Goal: Information Seeking & Learning: Learn about a topic

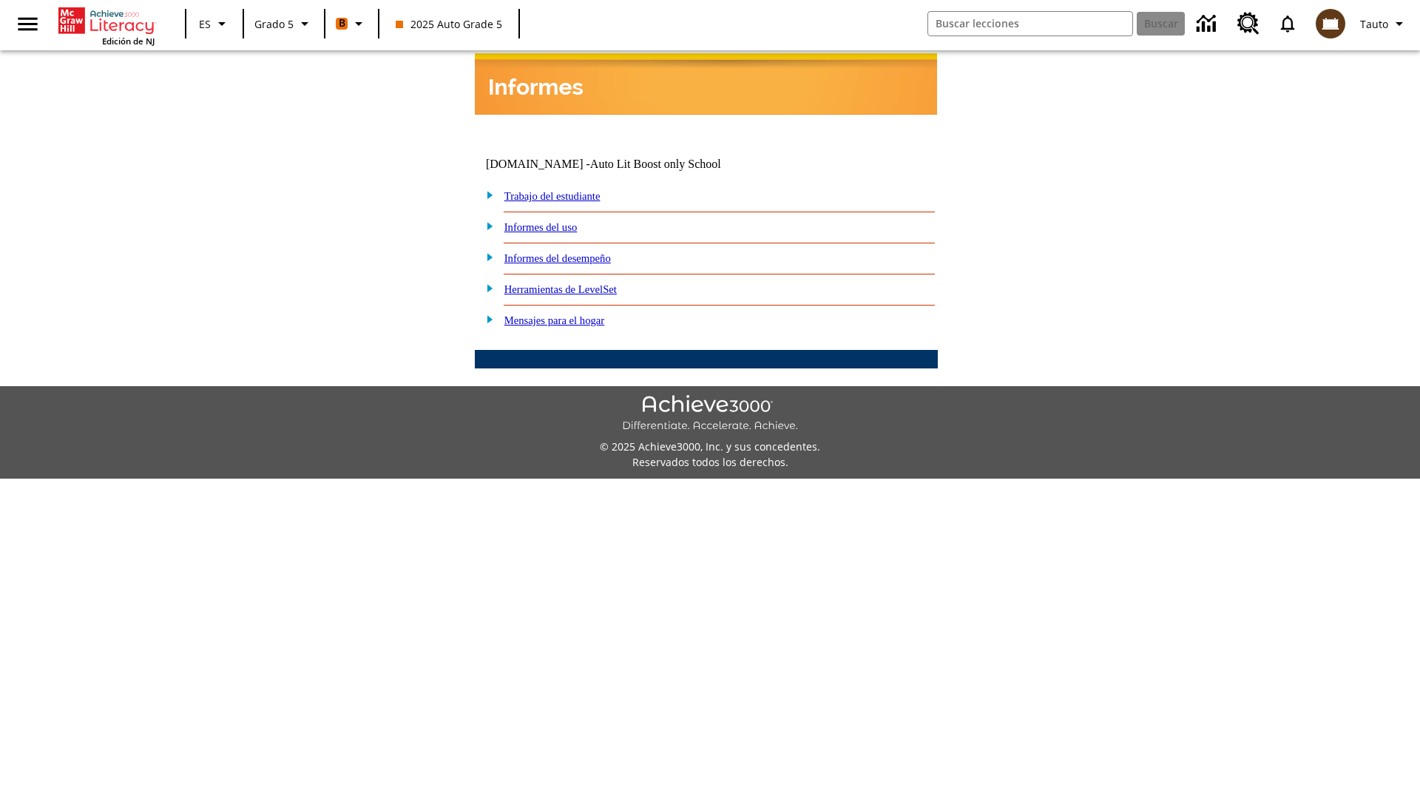
click at [577, 252] on link "Informes del desempeño" at bounding box center [557, 258] width 106 height 12
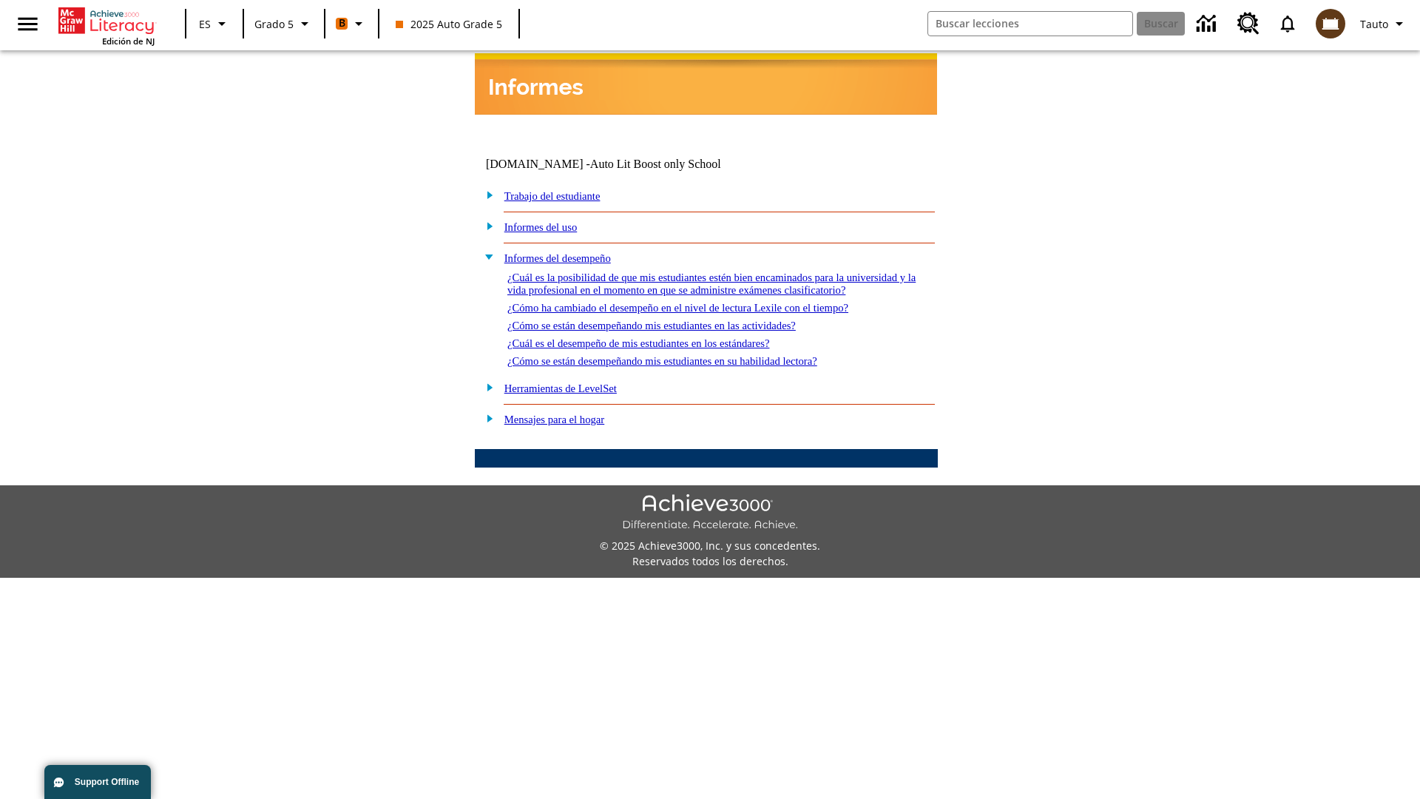
click at [703, 271] on link "¿Cuál es la posibilidad de que mis estudiantes estén bien encaminados para la u…" at bounding box center [711, 283] width 408 height 24
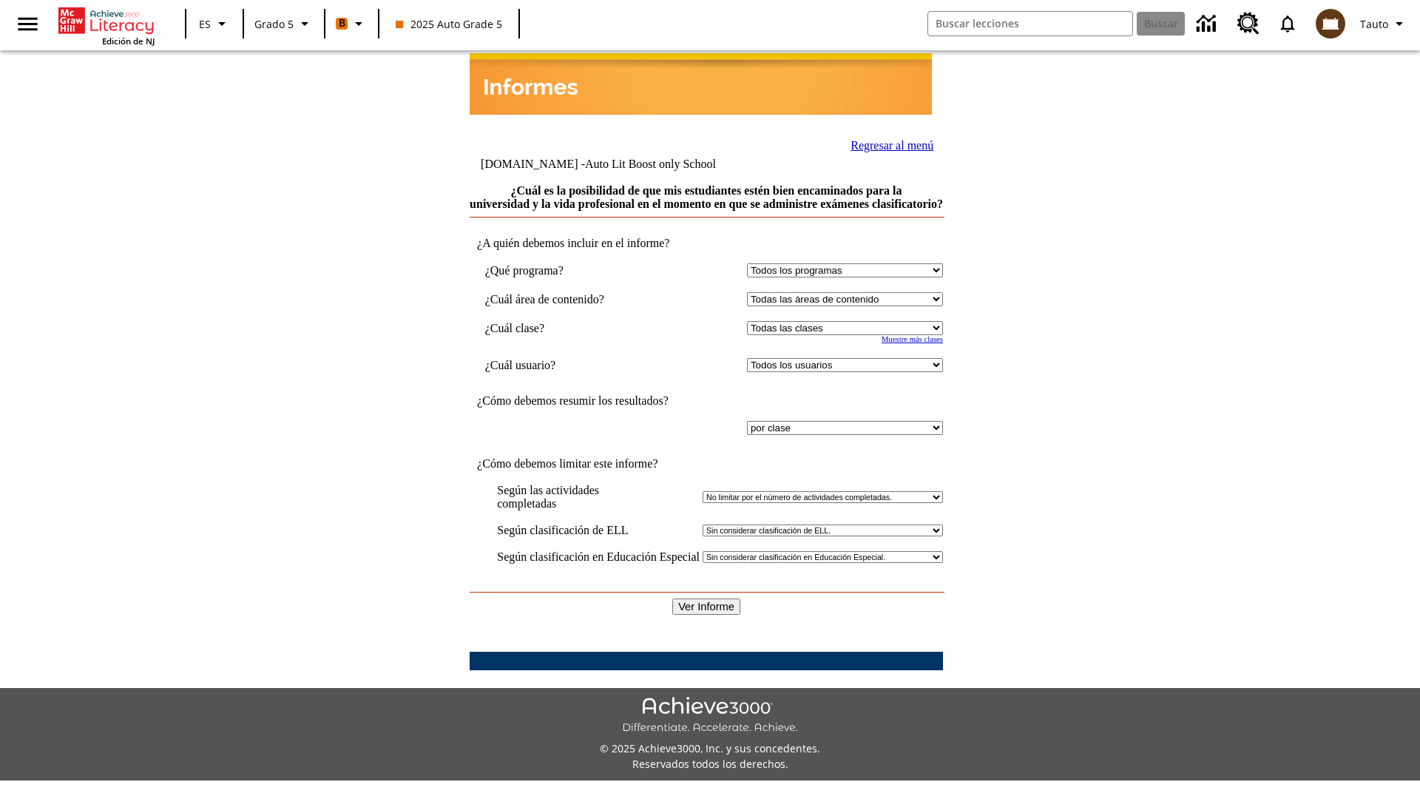
click at [842, 327] on select "Seleccionar una clase: Todas las clases 2025 Auto Grade 5 OL 2025 Auto Grade 6" at bounding box center [845, 328] width 196 height 14
select select "11133131"
